Goal: Obtain resource: Download file/media

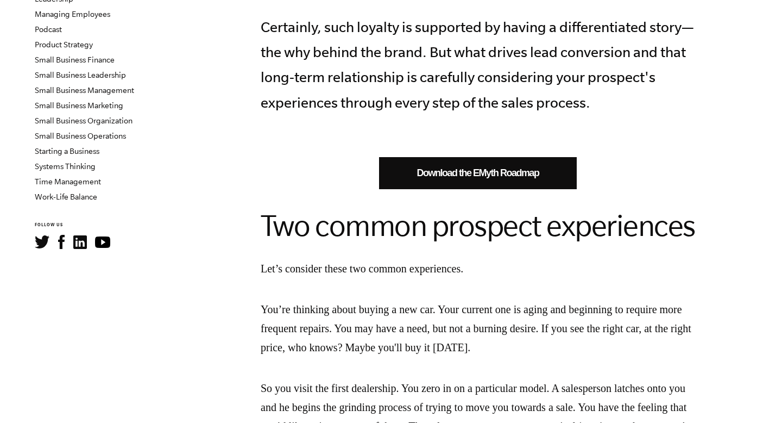
click at [438, 166] on link "Download the EMyth Roadmap" at bounding box center [478, 173] width 198 height 32
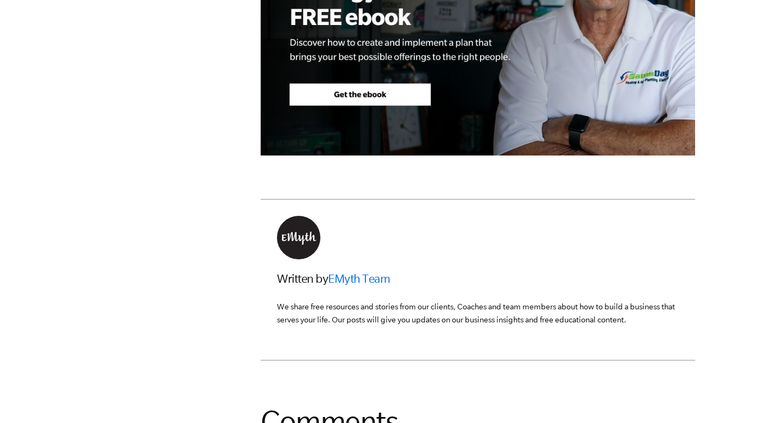
scroll to position [2263, 0]
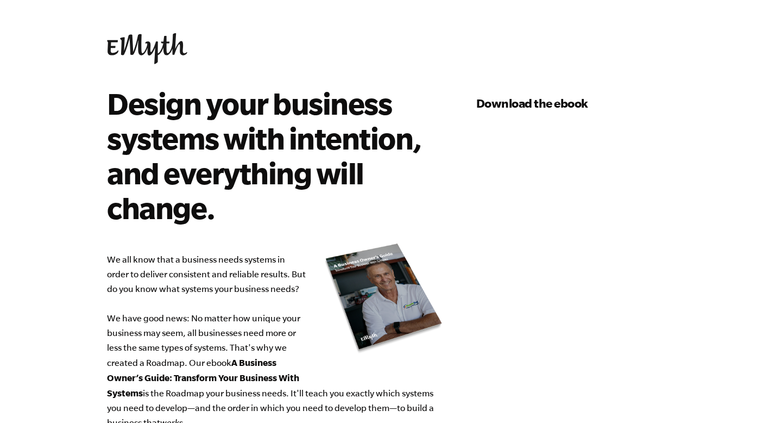
select select "1-2.5M"
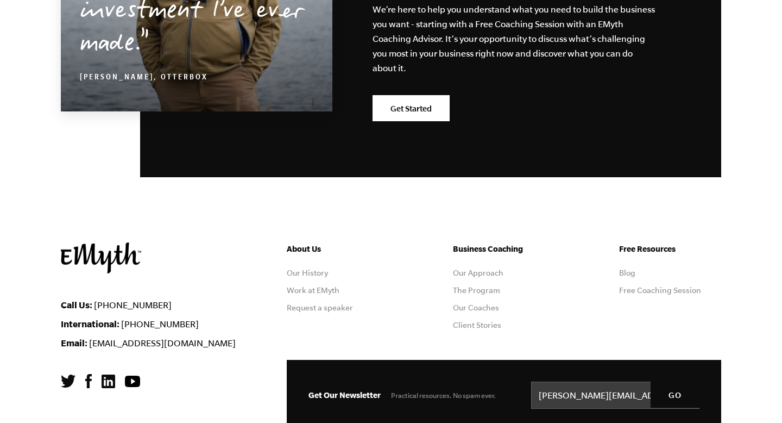
scroll to position [1399, 0]
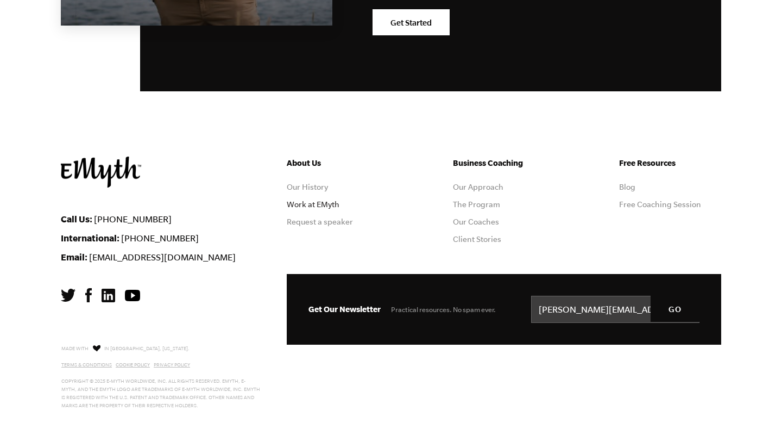
click at [327, 205] on link "Work at EMyth" at bounding box center [313, 204] width 53 height 9
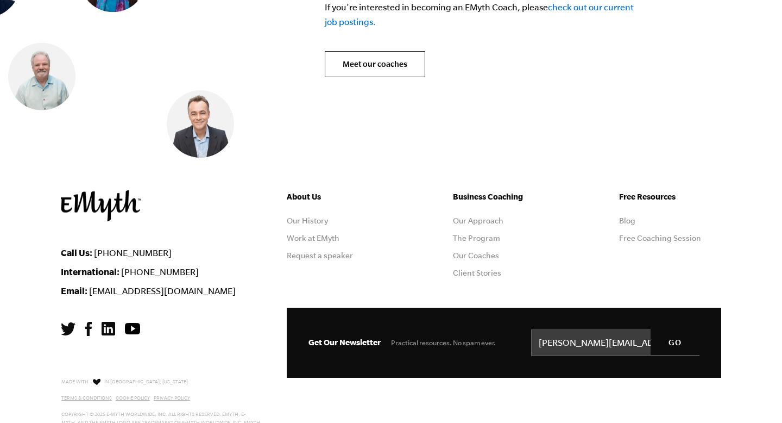
scroll to position [4457, 0]
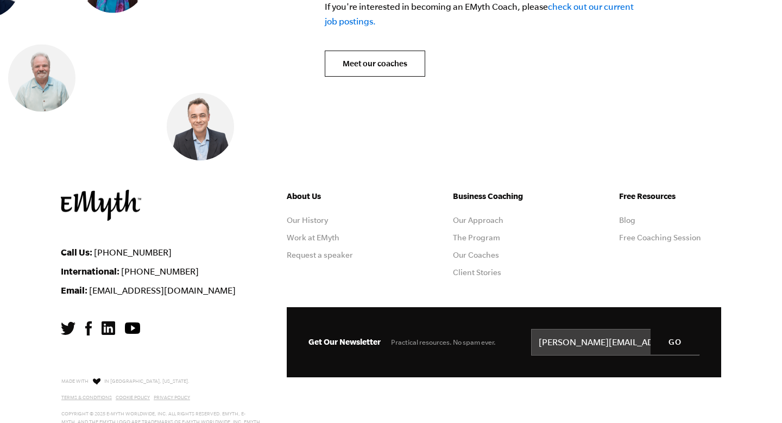
click at [462, 227] on ul "Business Coaching Our Approach The Program Our Coaches Client Stories" at bounding box center [504, 238] width 102 height 96
click at [462, 233] on link "The Program" at bounding box center [476, 237] width 47 height 9
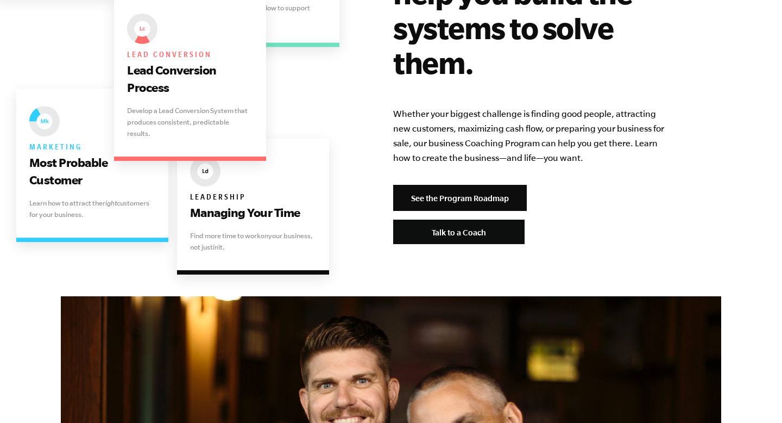
scroll to position [2304, 0]
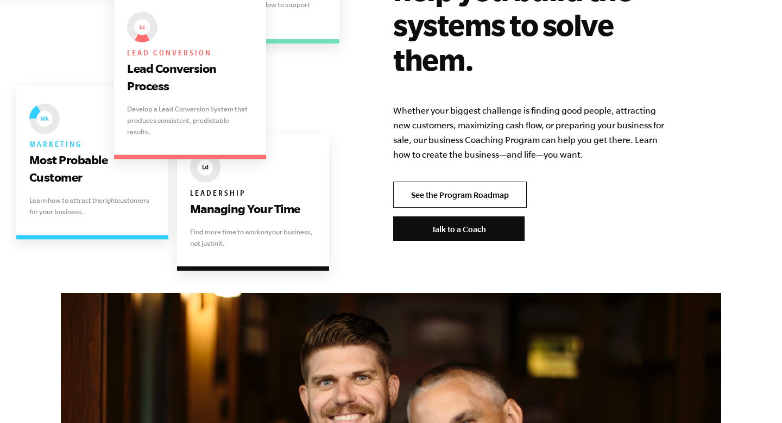
click at [417, 181] on link "See the Program Roadmap" at bounding box center [460, 194] width 134 height 26
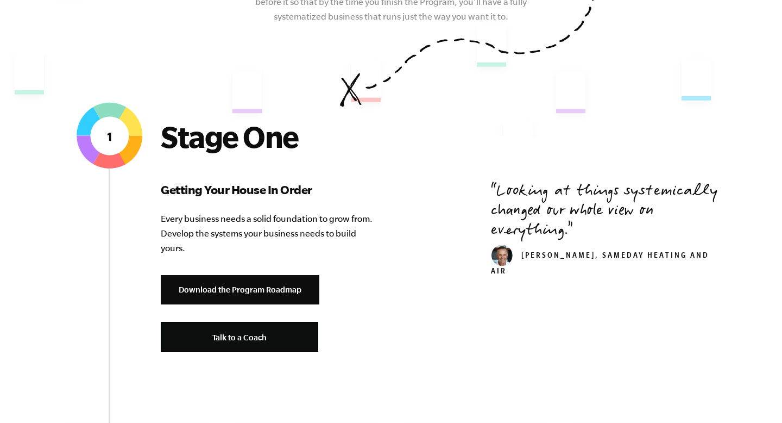
scroll to position [331, 0]
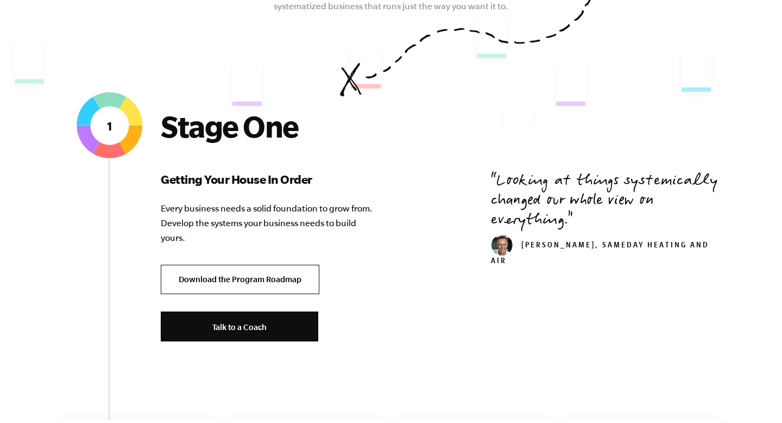
click at [286, 274] on link "Download the Program Roadmap" at bounding box center [240, 280] width 159 height 30
click at [280, 292] on link "Download the Program Roadmap" at bounding box center [240, 280] width 159 height 30
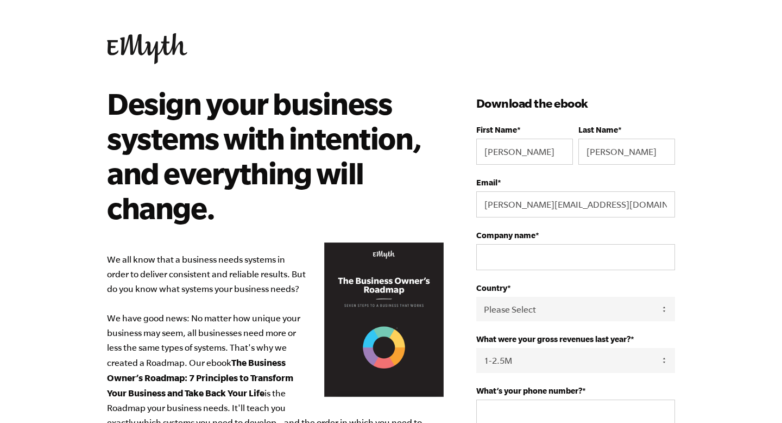
select select "1-2.5M"
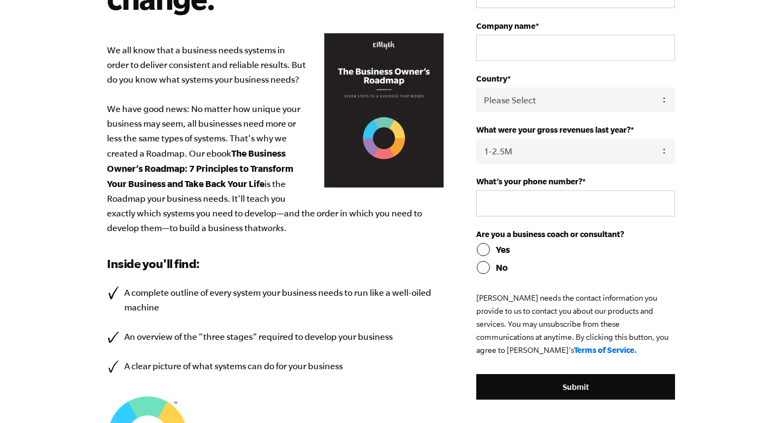
scroll to position [296, 0]
